Goal: Find specific page/section: Find specific page/section

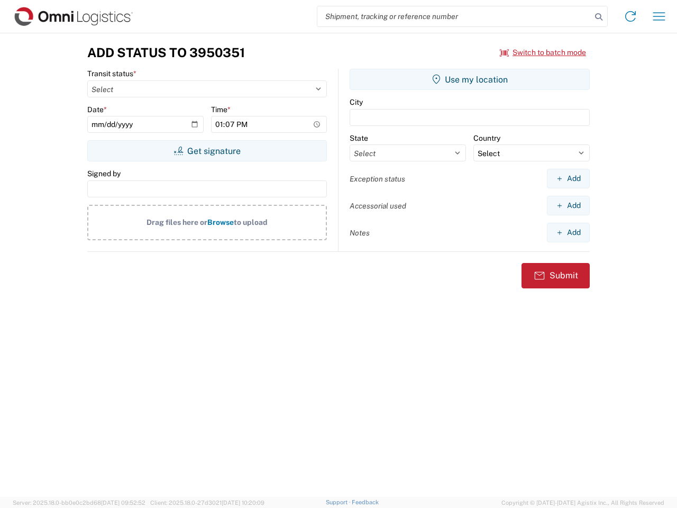
click at [454, 16] on input "search" at bounding box center [454, 16] width 274 height 20
click at [599, 17] on icon at bounding box center [598, 17] width 15 height 15
click at [630, 16] on icon at bounding box center [630, 16] width 17 height 17
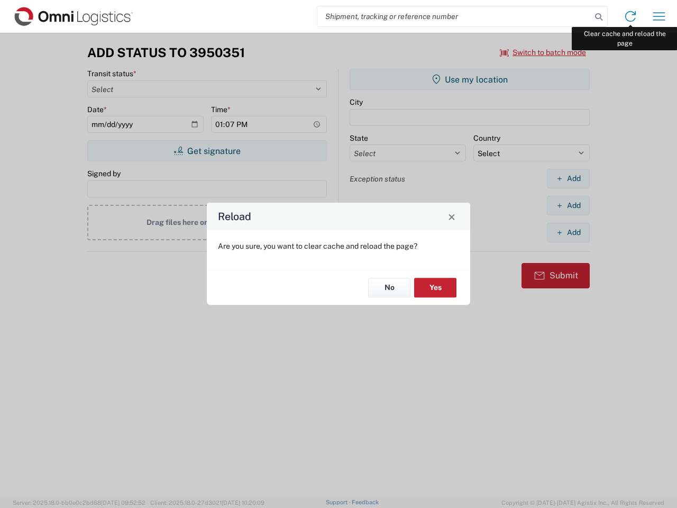
click at [659, 16] on div "Reload Are you sure, you want to clear cache and reload the page? No Yes" at bounding box center [338, 254] width 677 height 508
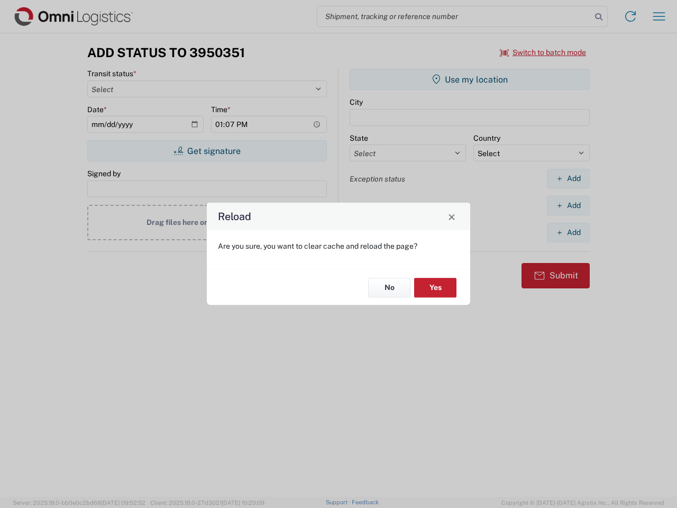
click at [543, 52] on div "Reload Are you sure, you want to clear cache and reload the page? No Yes" at bounding box center [338, 254] width 677 height 508
click at [207, 151] on div "Reload Are you sure, you want to clear cache and reload the page? No Yes" at bounding box center [338, 254] width 677 height 508
click at [470, 79] on div "Reload Are you sure, you want to clear cache and reload the page? No Yes" at bounding box center [338, 254] width 677 height 508
click at [568, 178] on div "Reload Are you sure, you want to clear cache and reload the page? No Yes" at bounding box center [338, 254] width 677 height 508
click at [568, 205] on div "Reload Are you sure, you want to clear cache and reload the page? No Yes" at bounding box center [338, 254] width 677 height 508
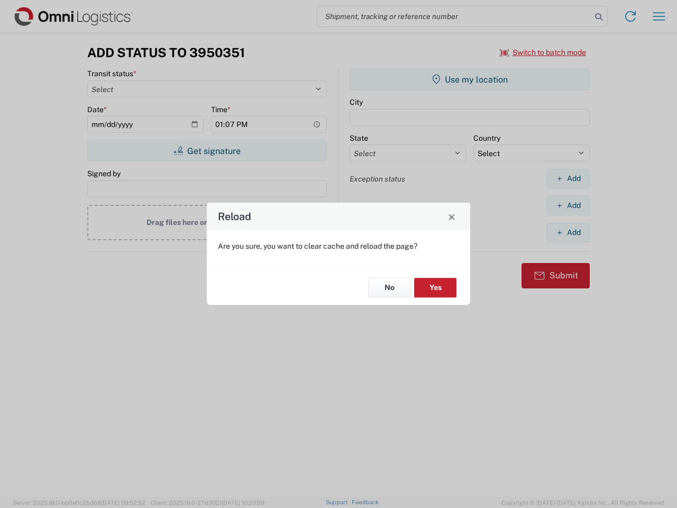
click at [568, 232] on div "Reload Are you sure, you want to clear cache and reload the page? No Yes" at bounding box center [338, 254] width 677 height 508
